Goal: Complete application form: Complete application form

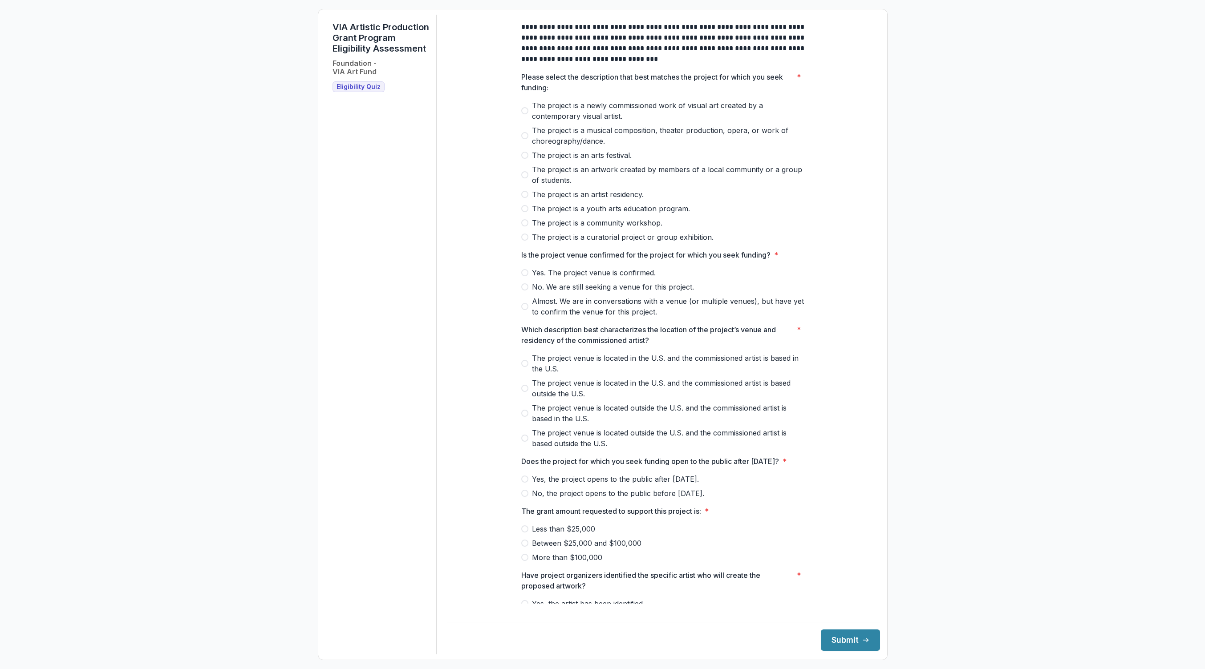
drag, startPoint x: 558, startPoint y: 248, endPoint x: 554, endPoint y: 253, distance: 6.3
click at [558, 243] on span "The project is a curatorial project or group exhibition." at bounding box center [623, 237] width 182 height 11
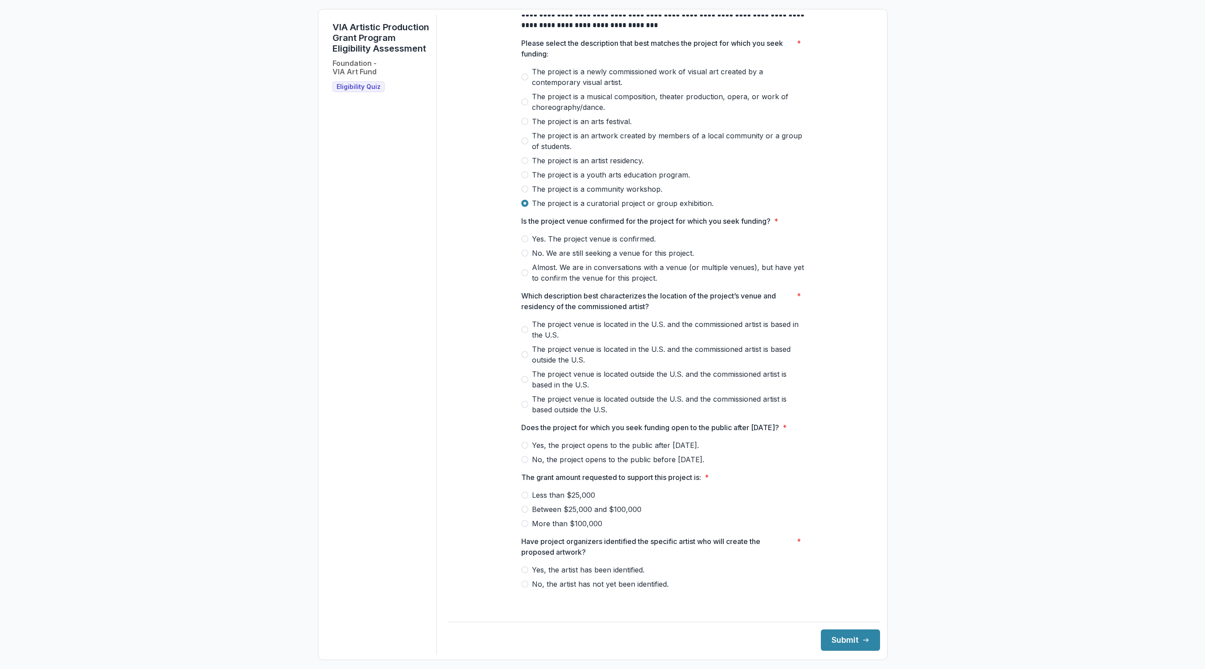
scroll to position [45, 0]
click at [624, 234] on span "Yes. The project venue is confirmed." at bounding box center [594, 239] width 124 height 11
click at [523, 328] on span at bounding box center [524, 329] width 7 height 7
drag, startPoint x: 523, startPoint y: 328, endPoint x: 533, endPoint y: 347, distance: 21.3
click at [523, 328] on span at bounding box center [524, 329] width 7 height 7
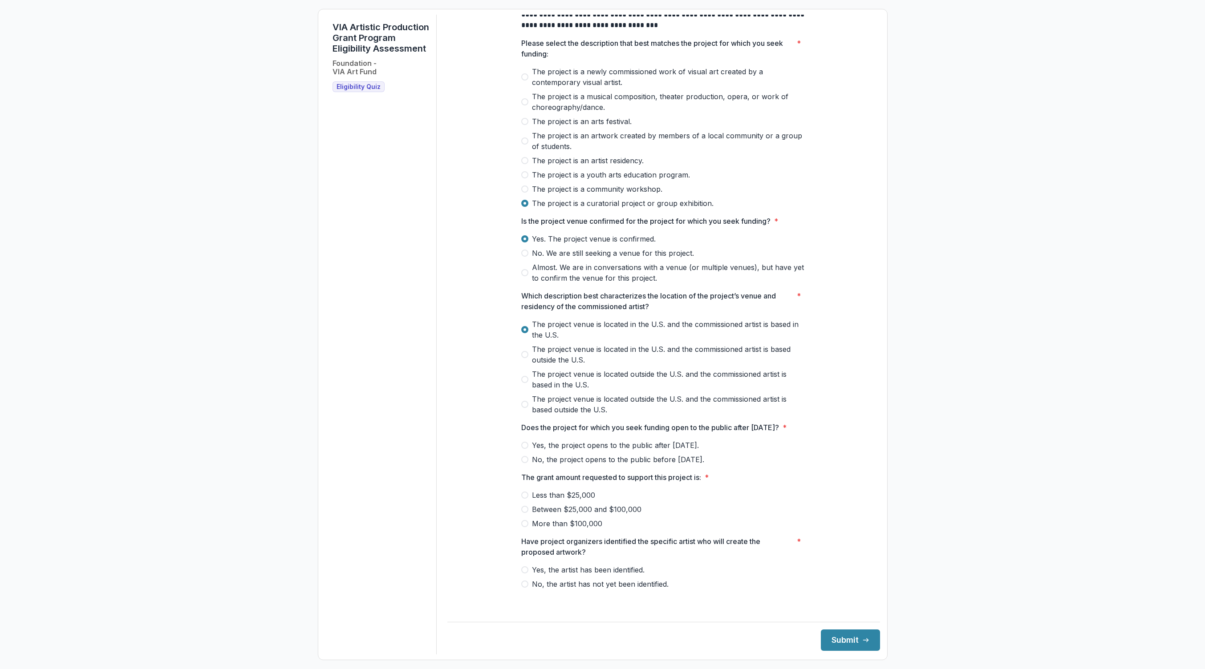
click at [540, 451] on span "Yes, the project opens to the public after [DATE]." at bounding box center [615, 445] width 167 height 11
click at [561, 528] on span "More than $100,000" at bounding box center [567, 523] width 70 height 11
click at [553, 515] on span "Between $25,000 and $100,000" at bounding box center [586, 509] width 109 height 11
click at [579, 575] on span "Yes, the artist has been identified." at bounding box center [588, 570] width 113 height 11
click at [829, 643] on button "Submit" at bounding box center [850, 640] width 59 height 21
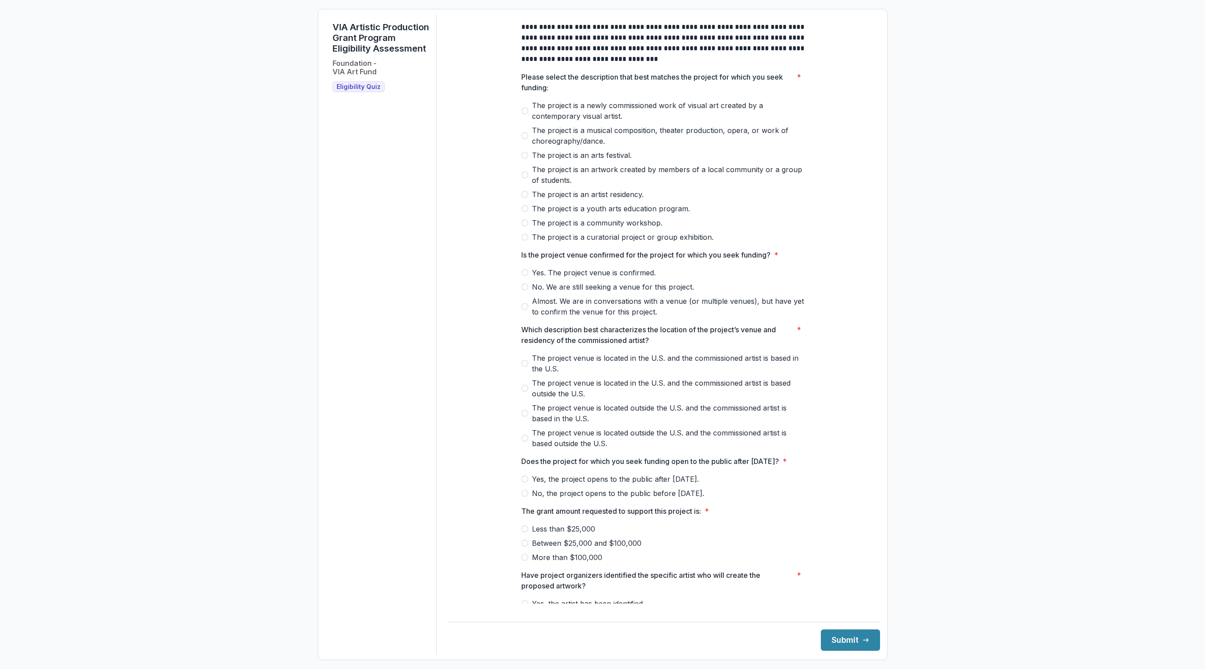
click at [575, 119] on span "The project is a newly commissioned work of visual art created by a contemporar…" at bounding box center [669, 110] width 274 height 21
click at [611, 278] on span "Yes. The project venue is confirmed." at bounding box center [594, 272] width 124 height 11
click at [524, 367] on span at bounding box center [524, 363] width 7 height 7
click at [557, 485] on span "Yes, the project opens to the public after [DATE]." at bounding box center [615, 479] width 167 height 11
drag, startPoint x: 547, startPoint y: 561, endPoint x: 573, endPoint y: 563, distance: 26.8
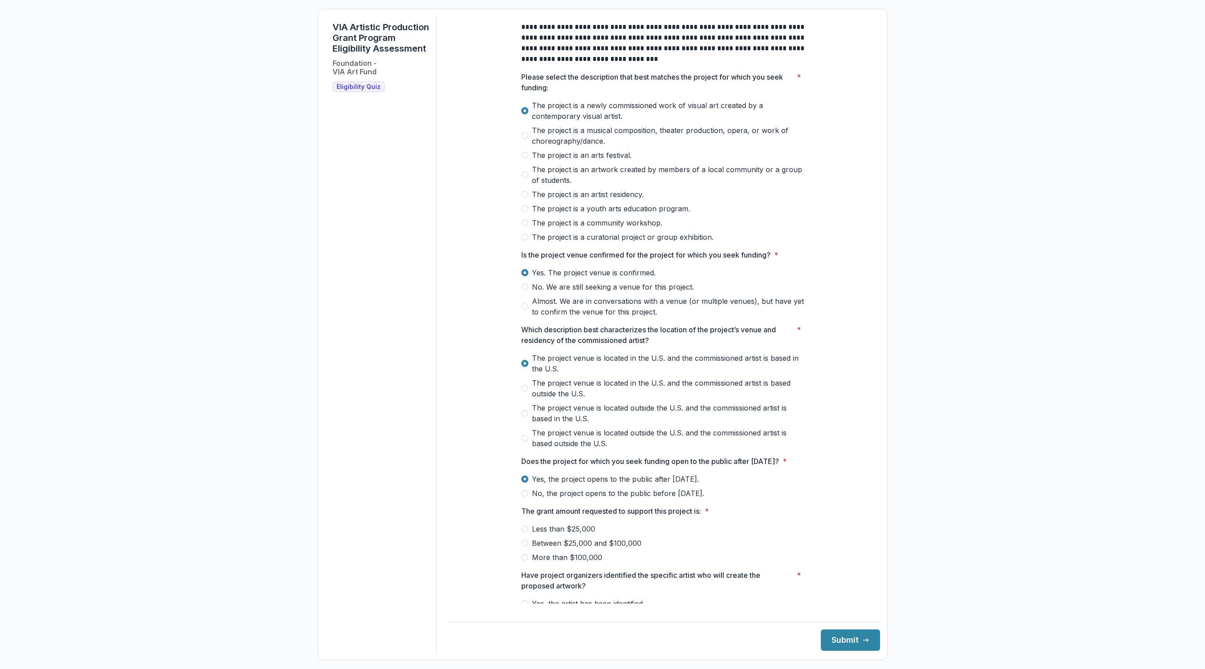
click at [547, 549] on span "Between $25,000 and $100,000" at bounding box center [586, 543] width 109 height 11
drag, startPoint x: 847, startPoint y: 635, endPoint x: 871, endPoint y: 660, distance: 35.6
click at [847, 635] on button "Submit" at bounding box center [850, 640] width 59 height 21
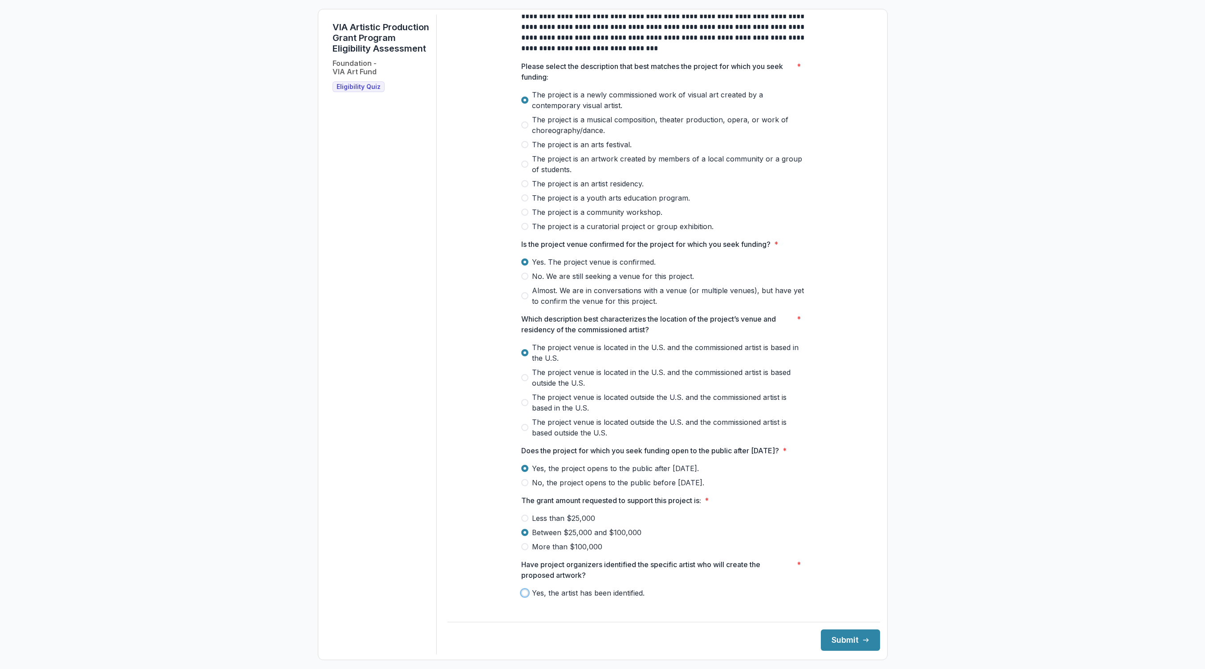
scroll to position [45, 0]
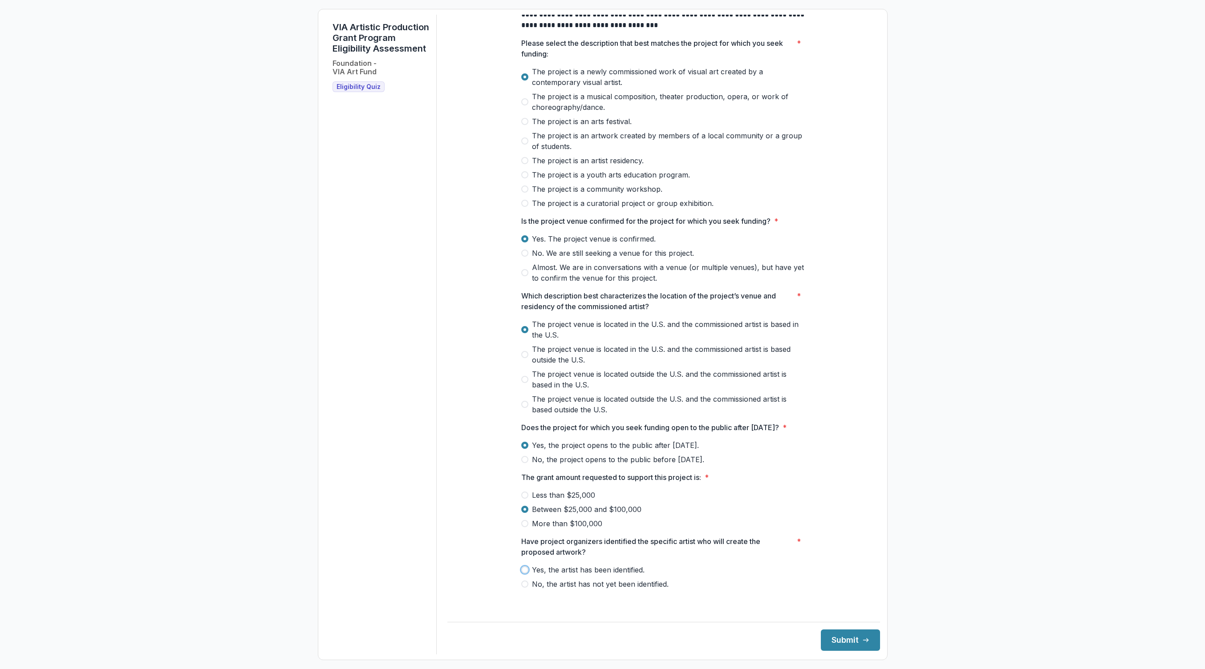
click at [622, 575] on span "Yes, the artist has been identified." at bounding box center [588, 570] width 113 height 11
click at [841, 643] on button "Submit" at bounding box center [850, 640] width 59 height 21
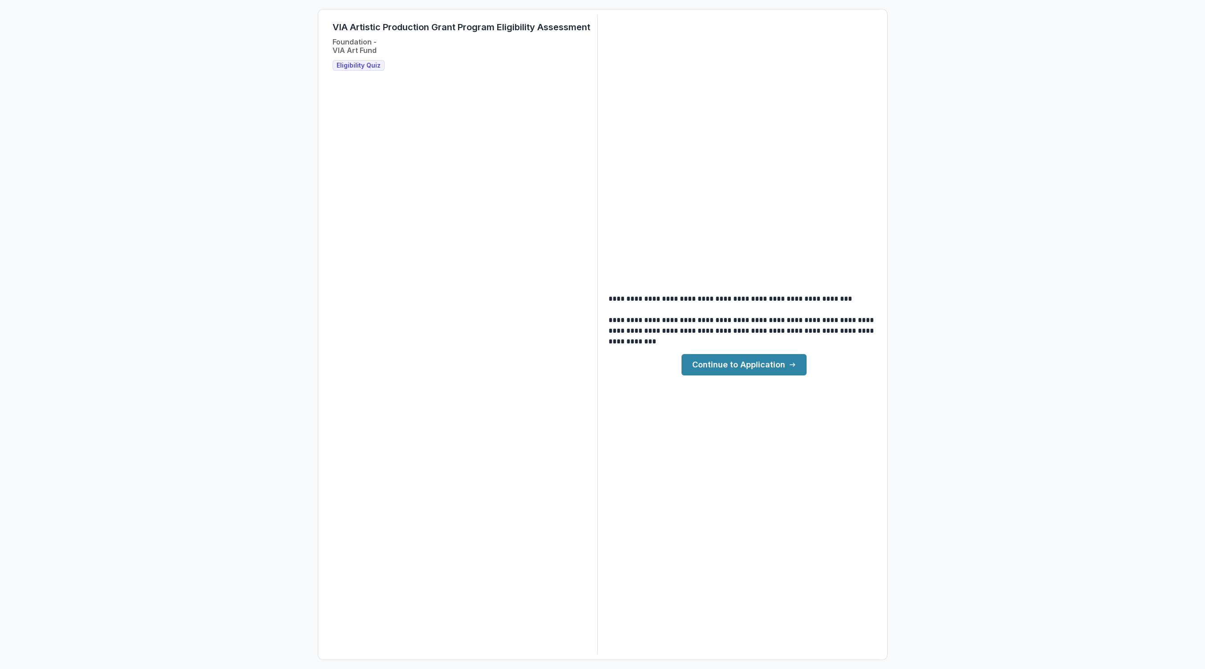
click at [365, 69] on span "Eligibility Quiz" at bounding box center [358, 66] width 44 height 8
drag, startPoint x: 365, startPoint y: 69, endPoint x: 361, endPoint y: 63, distance: 7.0
click at [365, 69] on span "Eligibility Quiz" at bounding box center [358, 66] width 44 height 8
drag, startPoint x: 368, startPoint y: 61, endPoint x: 359, endPoint y: 67, distance: 10.6
click at [368, 62] on span "Eligibility Quiz" at bounding box center [358, 66] width 44 height 8
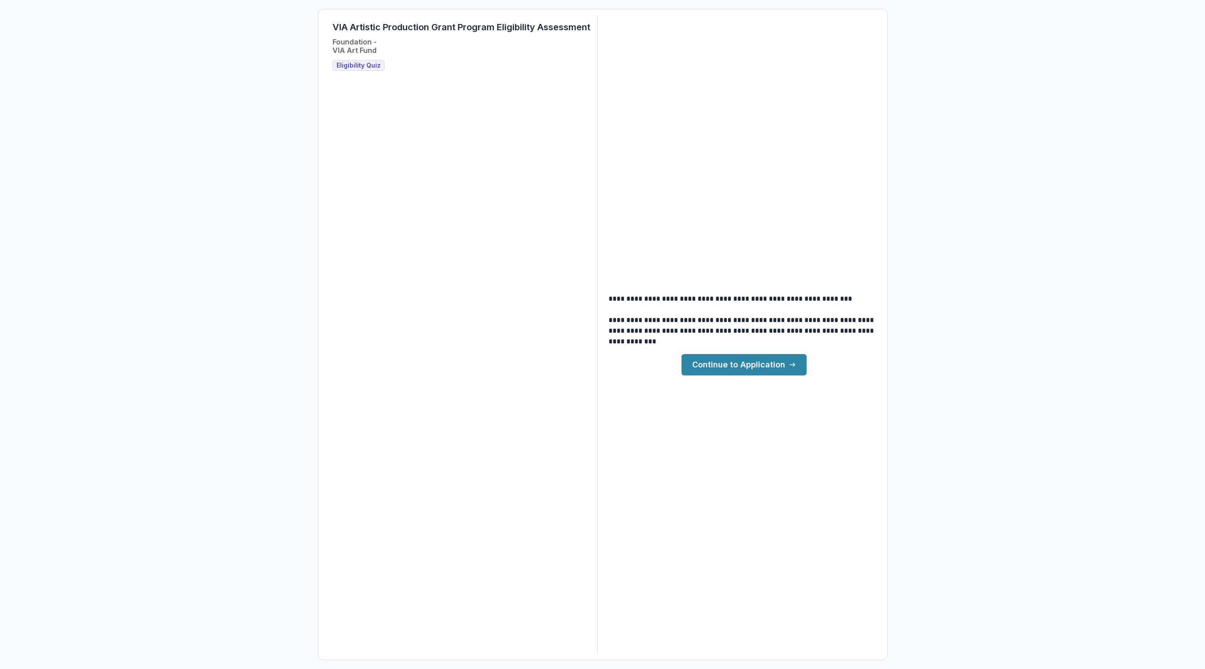
click at [344, 68] on span "Eligibility Quiz" at bounding box center [358, 66] width 44 height 8
drag, startPoint x: 437, startPoint y: 61, endPoint x: 421, endPoint y: 60, distance: 16.5
click at [437, 61] on div "VIA Artistic Production Grant Program Eligibility Assessment Foundation - VIA A…" at bounding box center [461, 46] width 258 height 49
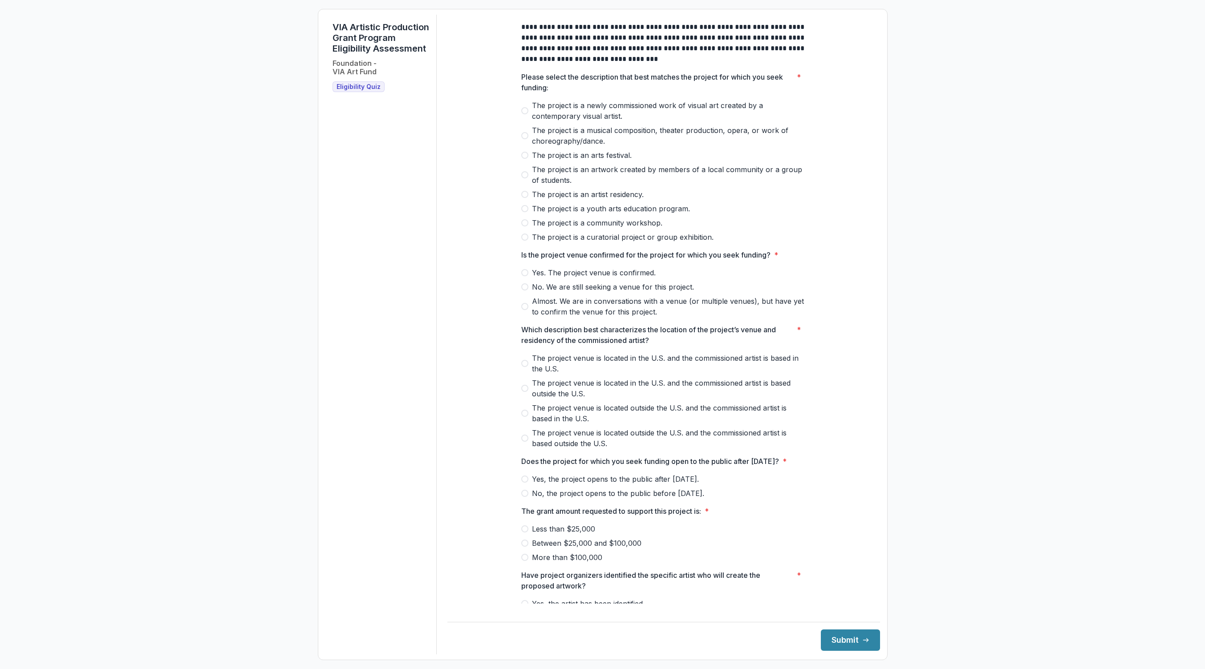
click at [651, 243] on span "The project is a curatorial project or group exhibition." at bounding box center [623, 237] width 182 height 11
click at [552, 276] on span "Yes. The project venue is confirmed." at bounding box center [594, 272] width 124 height 11
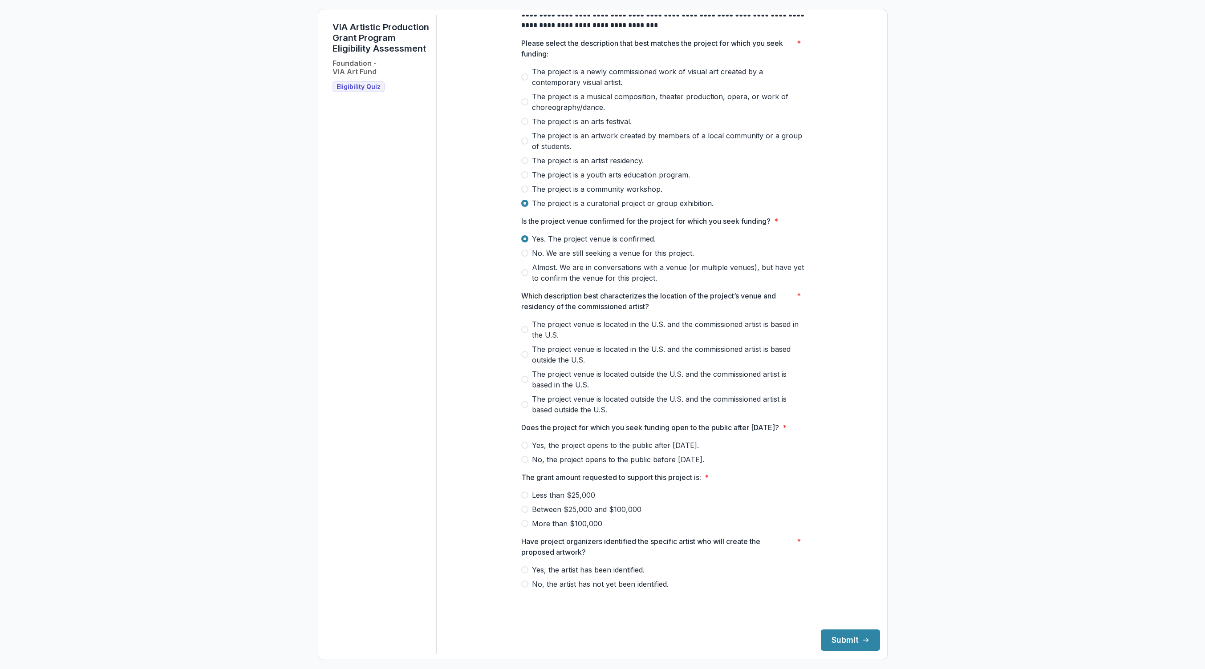
scroll to position [45, 0]
click at [546, 320] on span "The project venue is located in the U.S. and the commissioned artist is based i…" at bounding box center [669, 329] width 274 height 21
click at [549, 451] on span "Yes, the project opens to the public after [DATE]." at bounding box center [615, 445] width 167 height 11
click at [558, 501] on span "Less than $25,000" at bounding box center [563, 495] width 63 height 11
drag, startPoint x: 573, startPoint y: 578, endPoint x: 577, endPoint y: 601, distance: 23.6
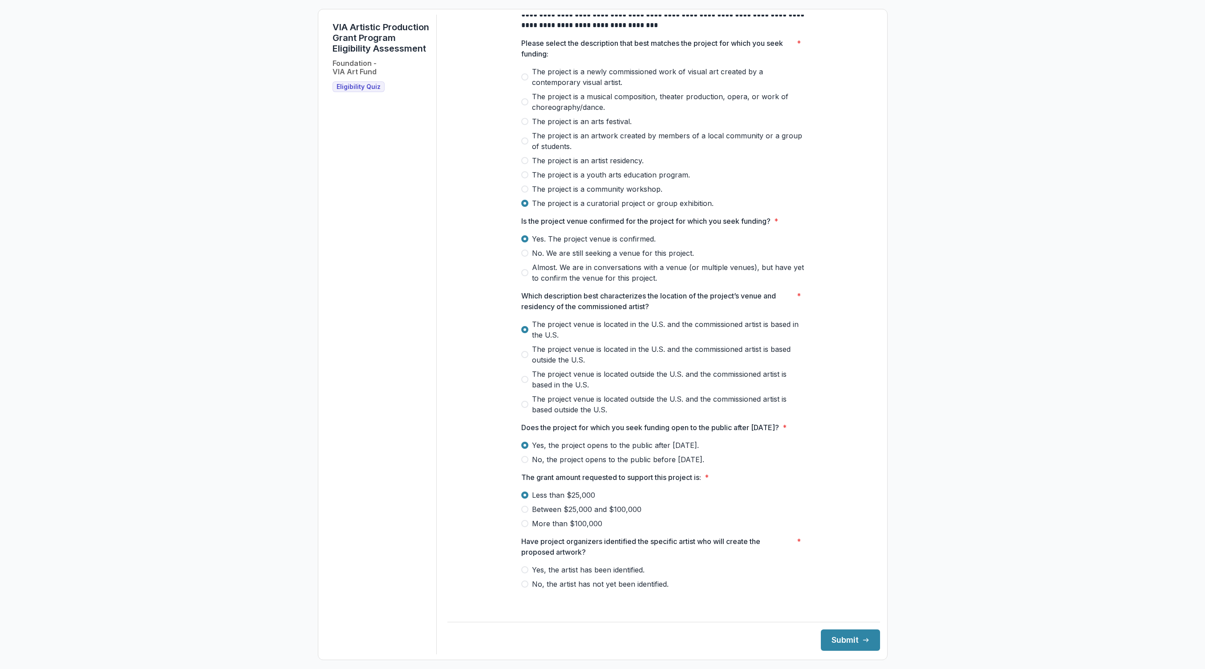
click at [573, 575] on span "Yes, the artist has been identified." at bounding box center [588, 570] width 113 height 11
click at [830, 648] on button "Submit" at bounding box center [850, 640] width 59 height 21
